Goal: Task Accomplishment & Management: Manage account settings

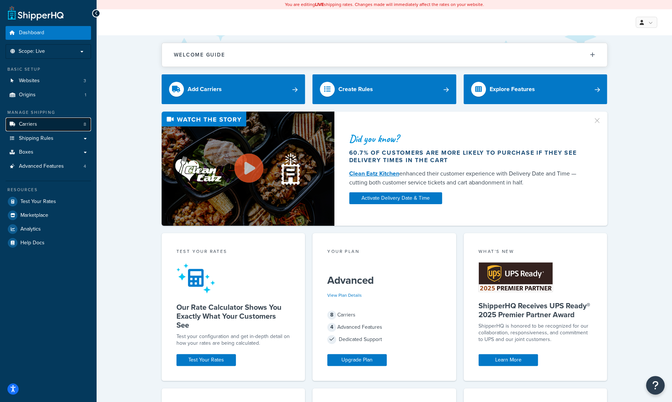
click at [28, 127] on span "Carriers" at bounding box center [28, 124] width 18 height 6
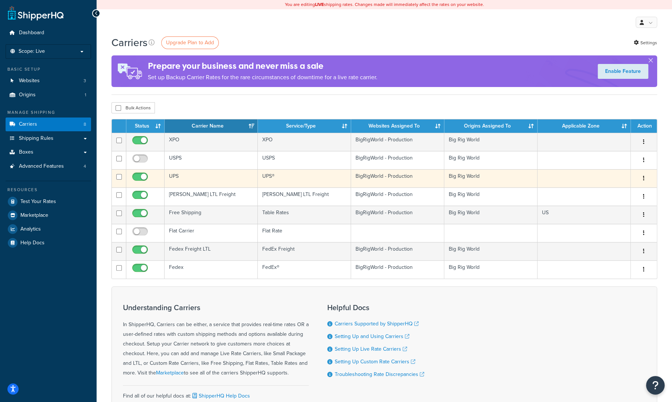
click at [191, 175] on td "UPS" at bounding box center [211, 178] width 93 height 18
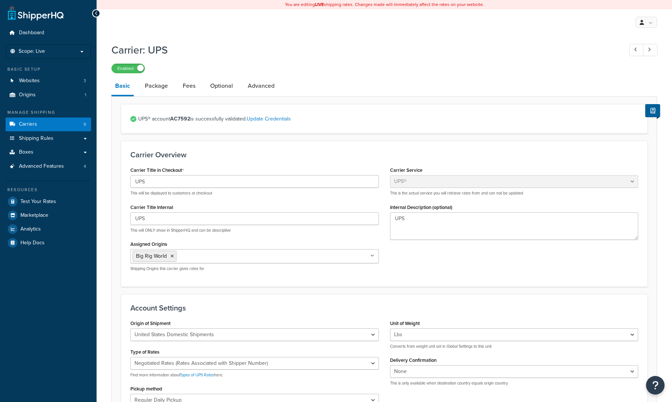
select select "ups"
click at [192, 86] on link "Fees" at bounding box center [189, 86] width 20 height 18
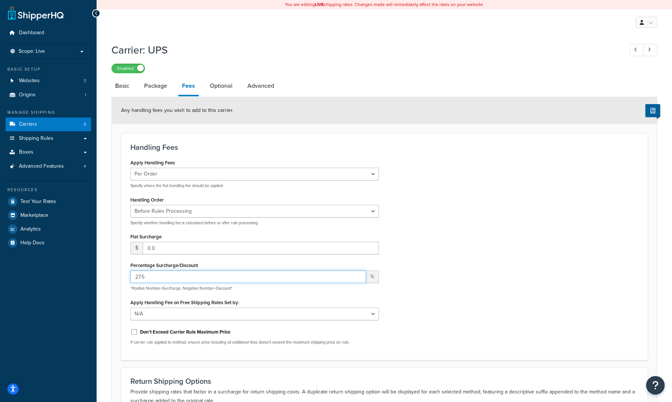
click at [140, 276] on input "27.5" at bounding box center [248, 276] width 236 height 13
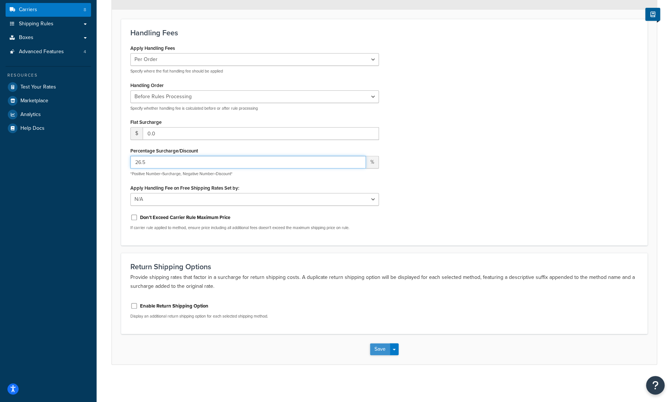
type input "26.5"
click at [377, 351] on button "Save" at bounding box center [380, 349] width 20 height 12
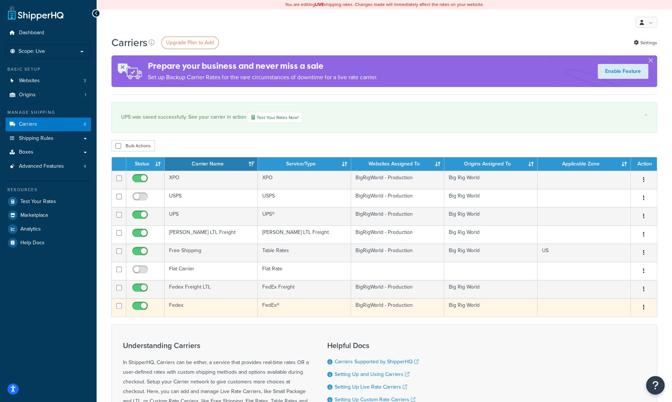
click at [180, 306] on td "Fedex" at bounding box center [211, 307] width 93 height 18
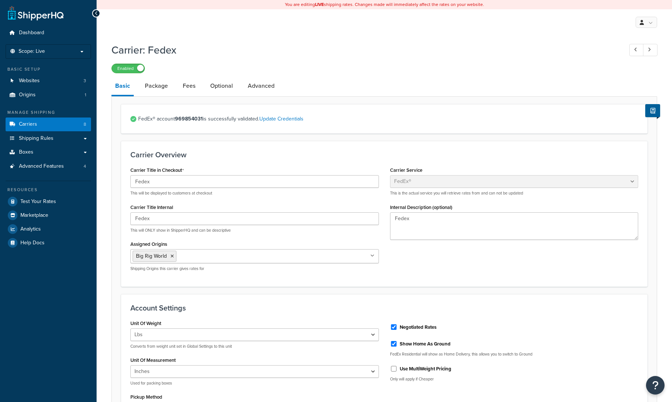
select select "fedEx"
select select "REGULAR_PICKUP"
select select "YOUR_PACKAGING"
click at [186, 87] on link "Fees" at bounding box center [189, 86] width 20 height 18
select select "item"
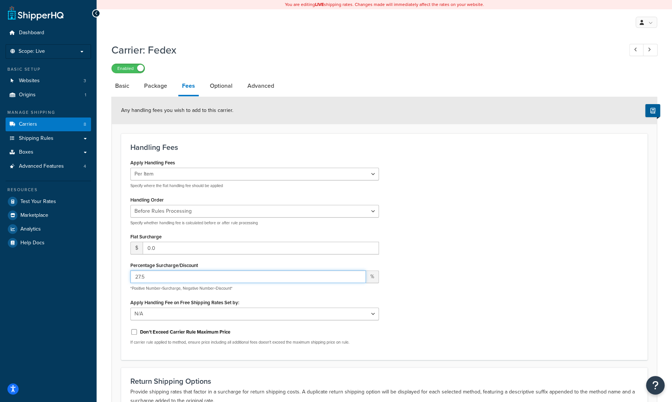
click at [140, 278] on input "27.5" at bounding box center [248, 276] width 236 height 13
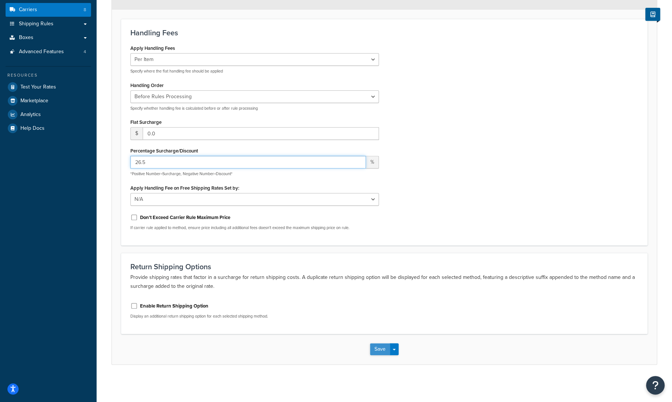
type input "26.5"
click at [375, 347] on button "Save" at bounding box center [380, 349] width 20 height 12
